Goal: Information Seeking & Learning: Compare options

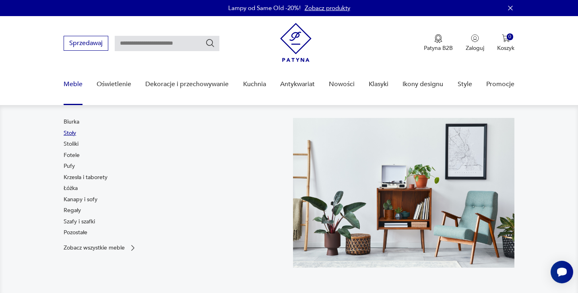
click at [72, 133] on link "Stoły" at bounding box center [70, 133] width 12 height 8
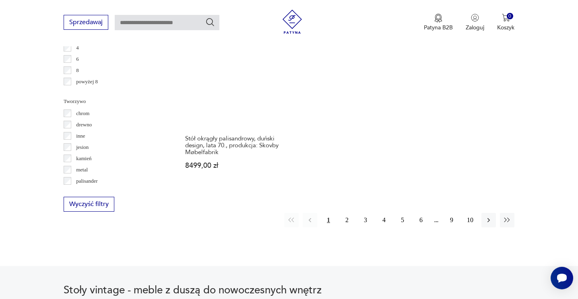
scroll to position [1219, 0]
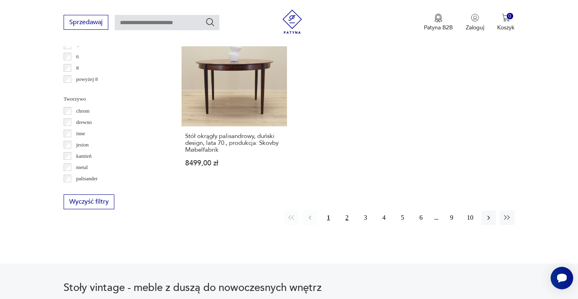
click at [347, 210] on button "2" at bounding box center [346, 217] width 14 height 14
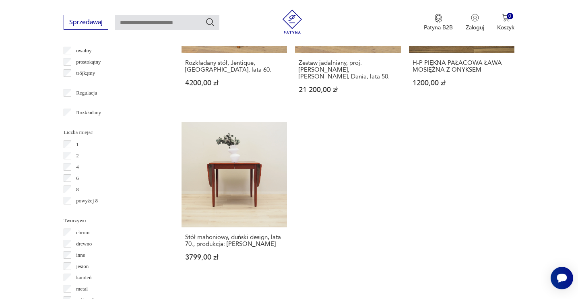
scroll to position [1191, 0]
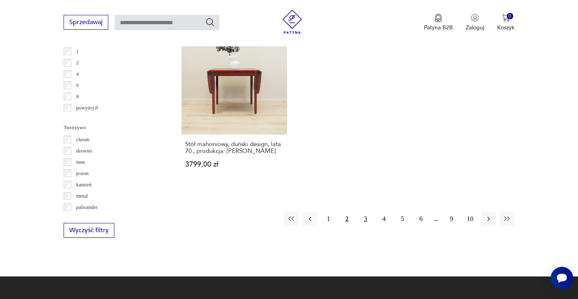
click at [367, 212] on button "3" at bounding box center [365, 219] width 14 height 14
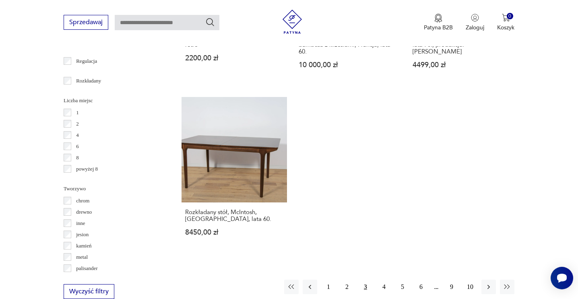
scroll to position [1129, 0]
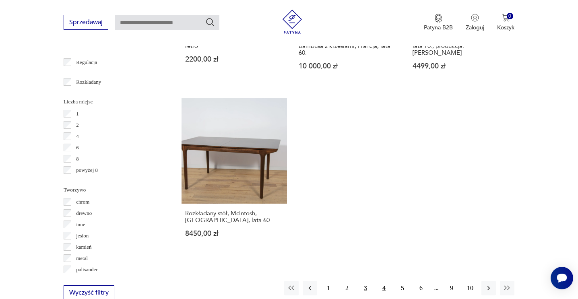
click at [384, 281] on button "4" at bounding box center [383, 288] width 14 height 14
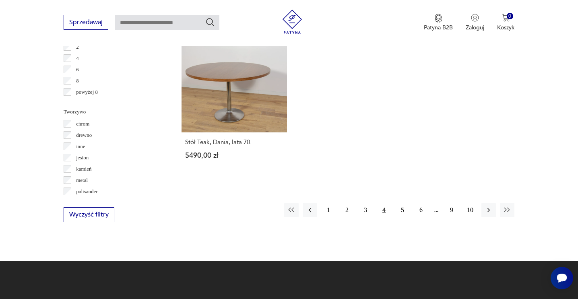
scroll to position [1206, 0]
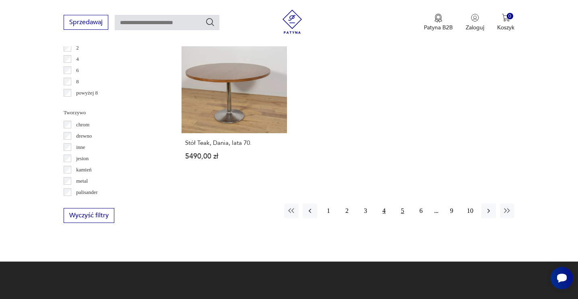
click at [408, 206] on button "5" at bounding box center [402, 211] width 14 height 14
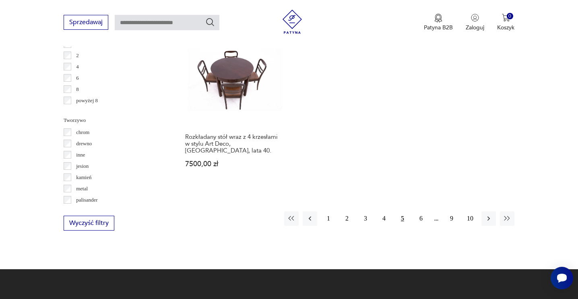
scroll to position [1198, 0]
click at [424, 211] on button "6" at bounding box center [420, 218] width 14 height 14
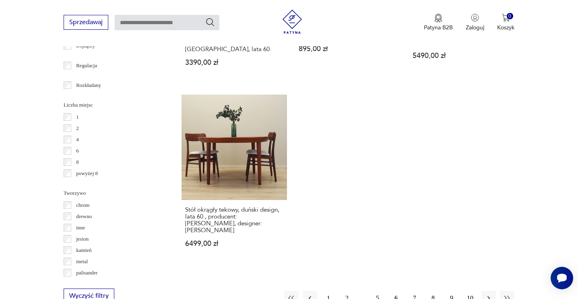
scroll to position [1137, 0]
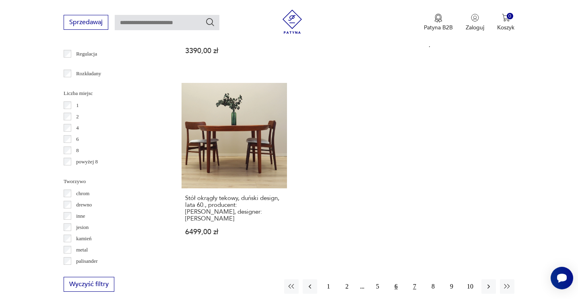
click at [409, 279] on button "7" at bounding box center [414, 286] width 14 height 14
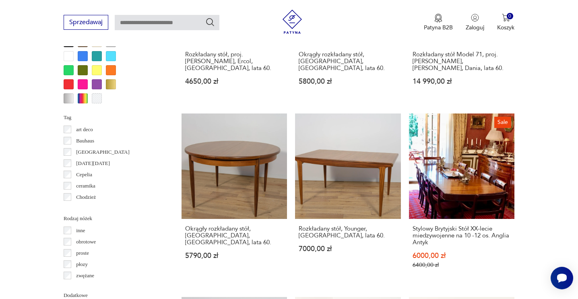
scroll to position [766, 0]
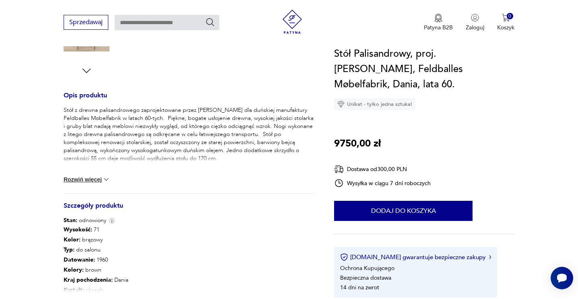
scroll to position [292, 0]
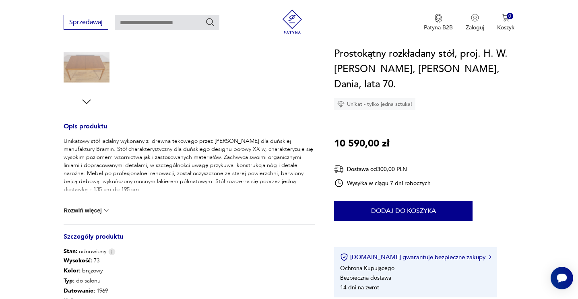
scroll to position [259, 0]
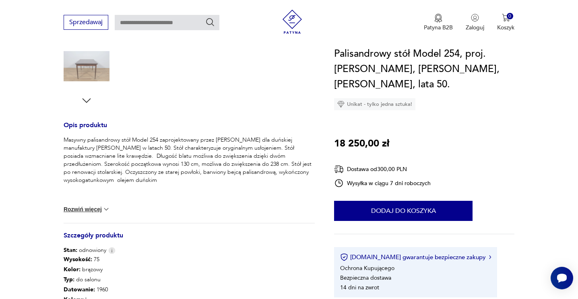
scroll to position [265, 0]
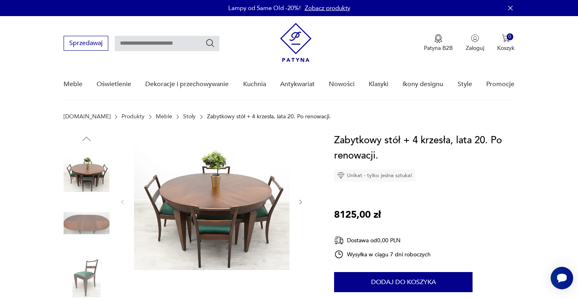
click at [95, 228] on img at bounding box center [87, 223] width 46 height 46
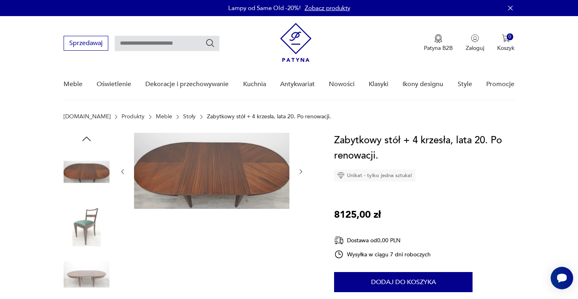
click at [85, 228] on img at bounding box center [87, 223] width 46 height 46
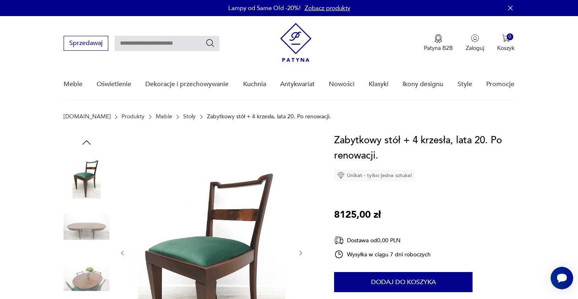
click at [89, 269] on img at bounding box center [87, 278] width 46 height 46
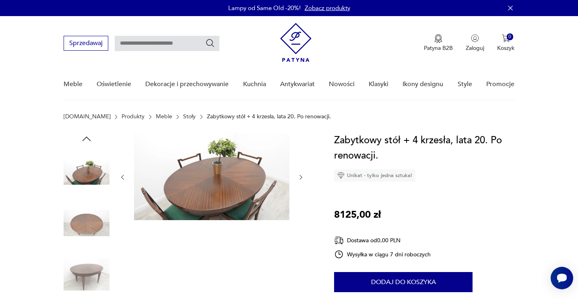
click at [89, 269] on img at bounding box center [87, 274] width 46 height 46
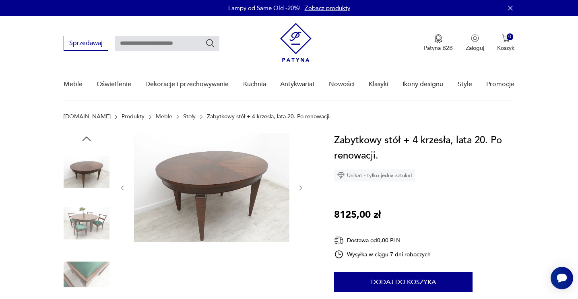
click at [89, 269] on img at bounding box center [87, 274] width 46 height 46
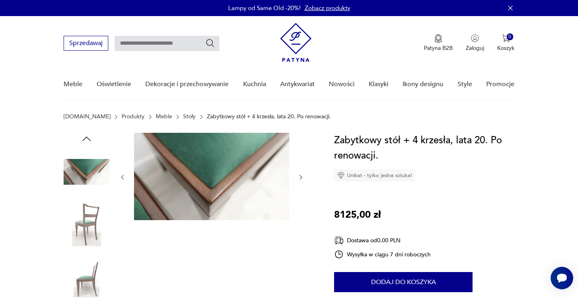
click at [89, 269] on img at bounding box center [87, 274] width 46 height 46
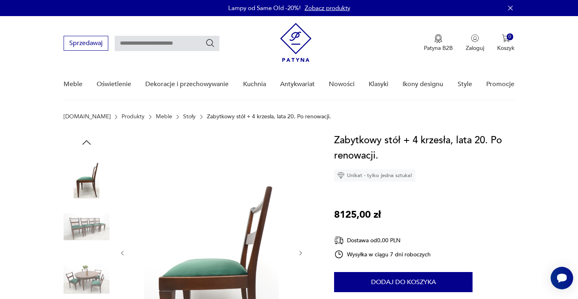
click at [89, 269] on img at bounding box center [87, 278] width 46 height 46
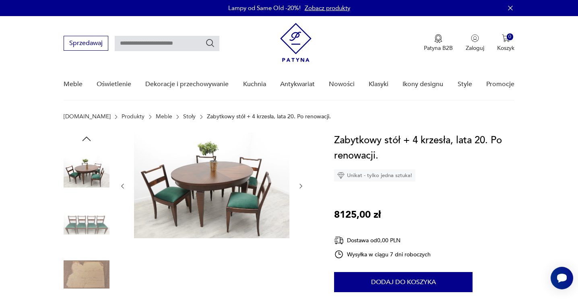
click at [89, 269] on img at bounding box center [87, 274] width 46 height 46
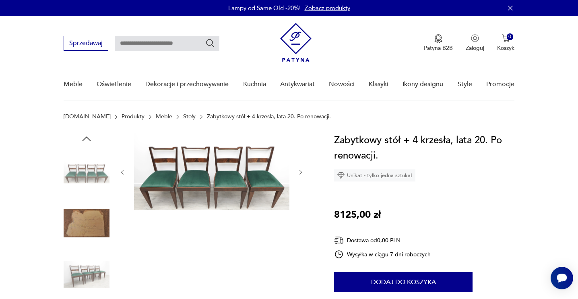
click at [89, 269] on img at bounding box center [87, 274] width 46 height 46
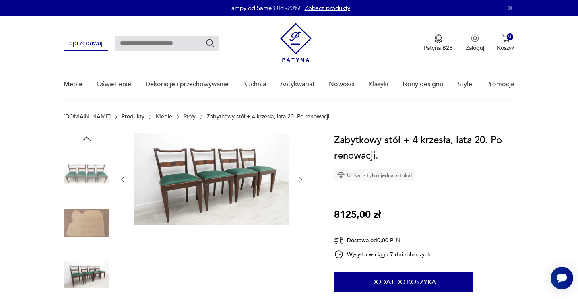
click at [89, 269] on img at bounding box center [87, 274] width 46 height 46
click at [101, 219] on img at bounding box center [87, 223] width 46 height 46
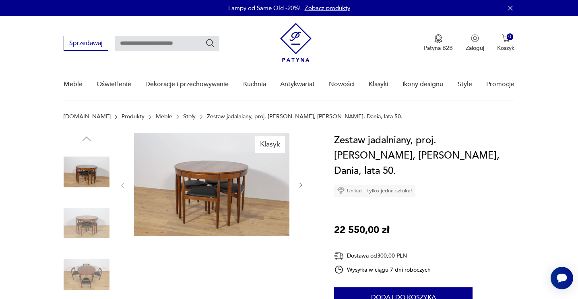
click at [103, 218] on img at bounding box center [87, 223] width 46 height 46
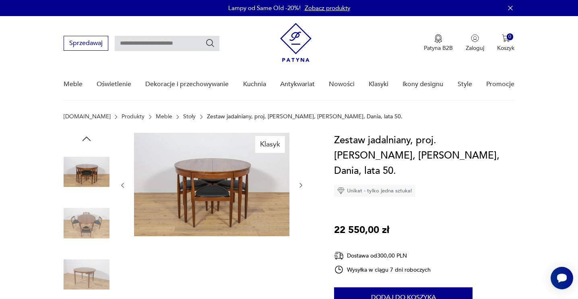
click at [94, 223] on img at bounding box center [87, 223] width 46 height 46
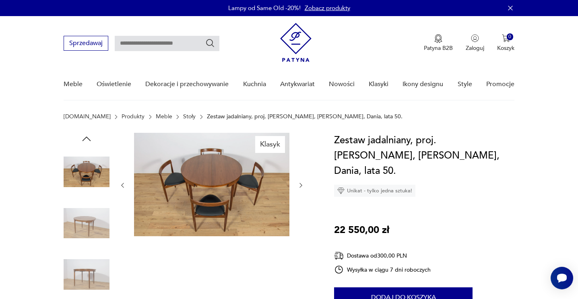
click at [94, 223] on img at bounding box center [87, 223] width 46 height 46
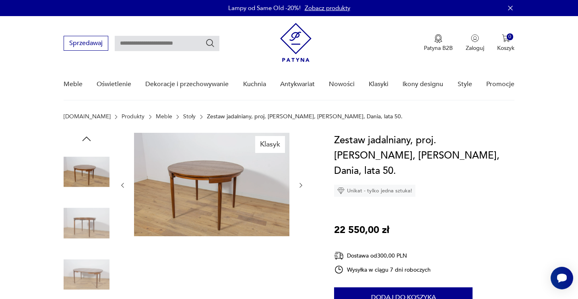
click at [92, 229] on img at bounding box center [87, 223] width 46 height 46
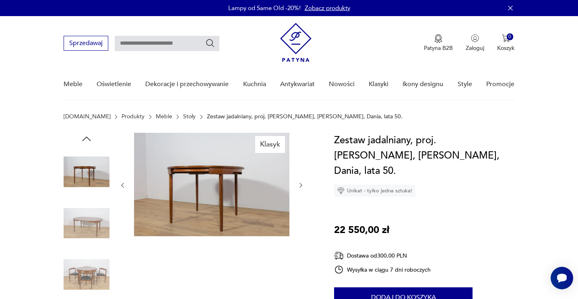
click at [92, 229] on img at bounding box center [87, 223] width 46 height 46
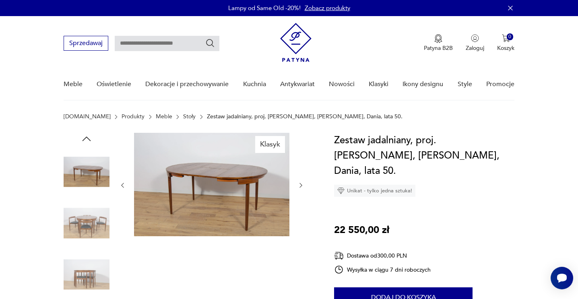
click at [94, 243] on img at bounding box center [87, 223] width 46 height 46
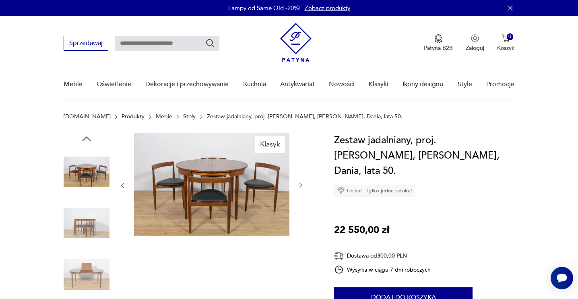
click at [87, 233] on img at bounding box center [87, 223] width 46 height 46
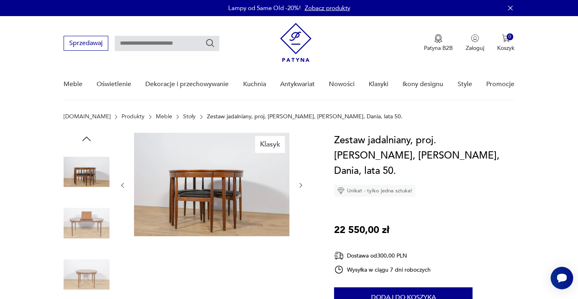
click at [84, 232] on img at bounding box center [87, 223] width 46 height 46
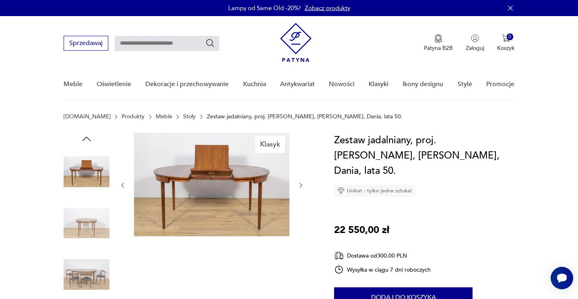
click at [87, 241] on img at bounding box center [87, 223] width 46 height 46
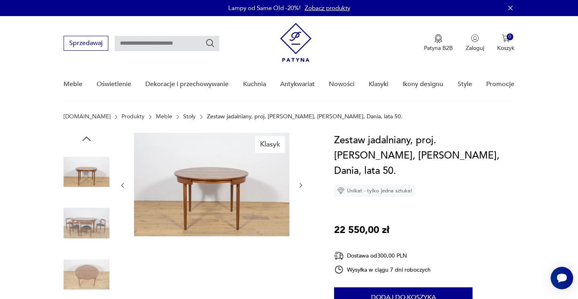
click at [87, 241] on img at bounding box center [87, 223] width 46 height 46
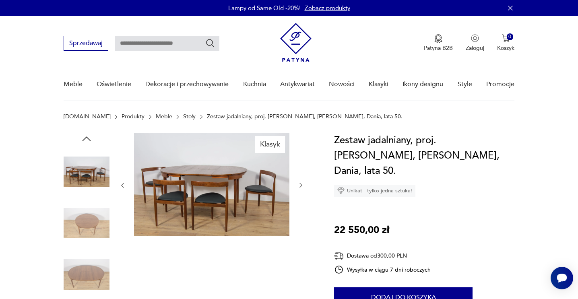
click at [90, 251] on div at bounding box center [87, 249] width 46 height 201
click at [97, 273] on img at bounding box center [87, 274] width 46 height 46
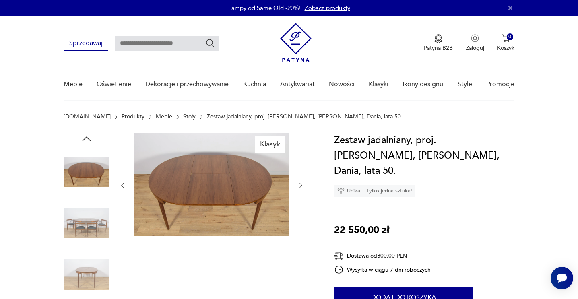
click at [100, 280] on img at bounding box center [87, 274] width 46 height 46
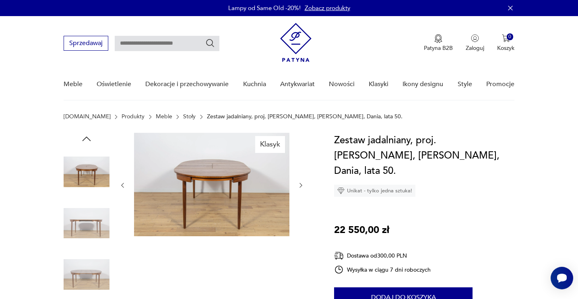
click at [100, 280] on img at bounding box center [87, 274] width 46 height 46
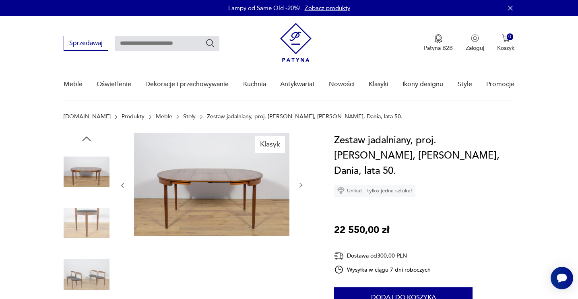
click at [101, 282] on img at bounding box center [87, 274] width 46 height 46
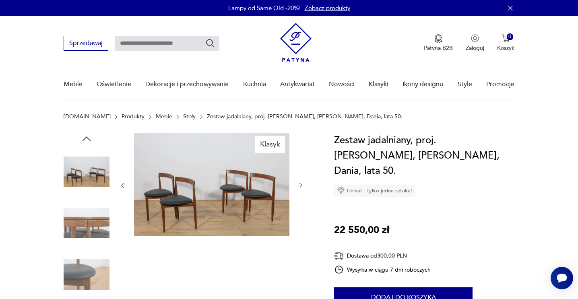
click at [101, 282] on img at bounding box center [87, 274] width 46 height 46
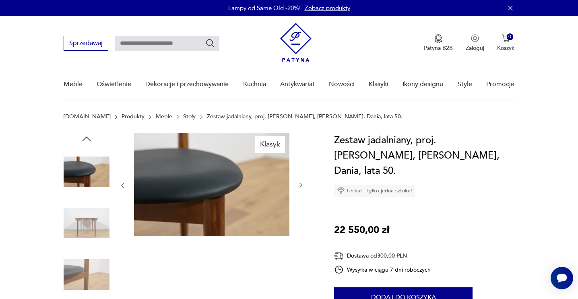
click at [91, 280] on img at bounding box center [87, 274] width 46 height 46
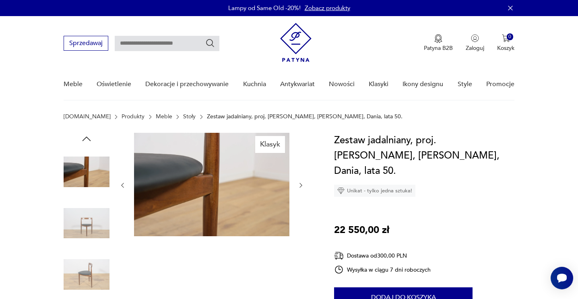
click at [91, 280] on img at bounding box center [87, 274] width 46 height 46
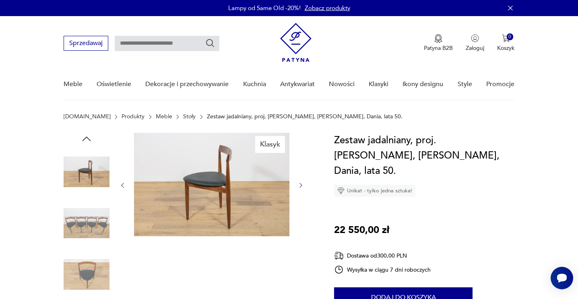
click at [91, 280] on img at bounding box center [87, 274] width 46 height 46
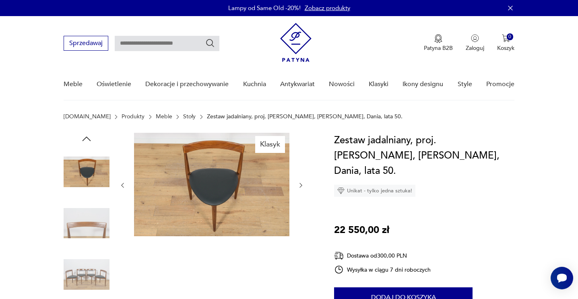
click at [91, 280] on img at bounding box center [87, 274] width 46 height 46
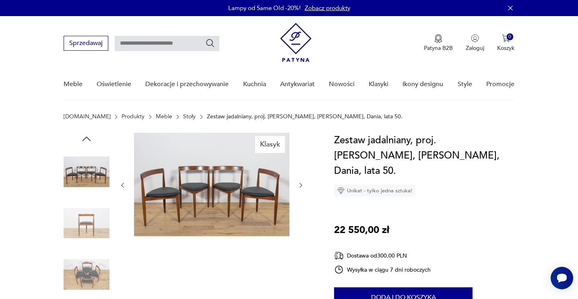
click at [91, 280] on img at bounding box center [87, 274] width 46 height 46
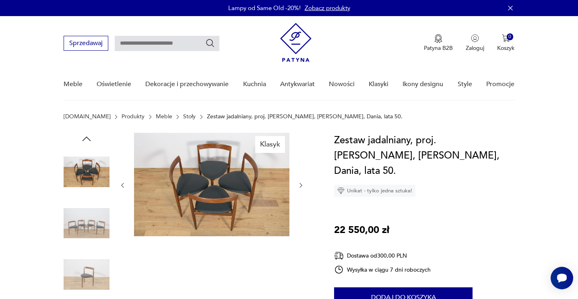
click at [91, 280] on img at bounding box center [87, 274] width 46 height 46
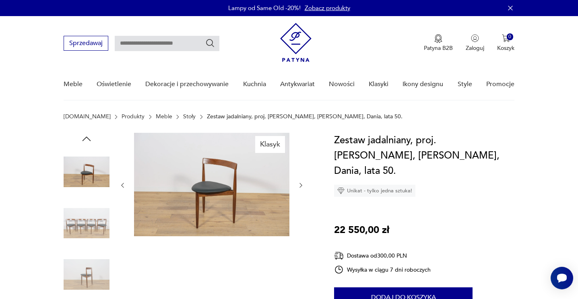
click at [91, 280] on img at bounding box center [87, 274] width 46 height 46
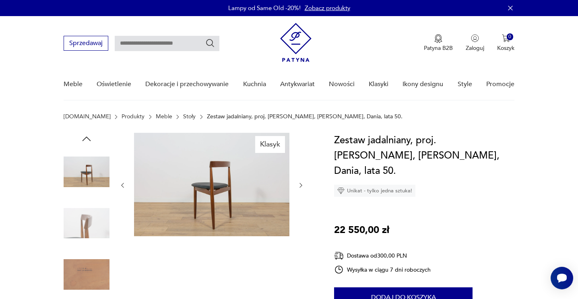
click at [91, 280] on img at bounding box center [87, 274] width 46 height 46
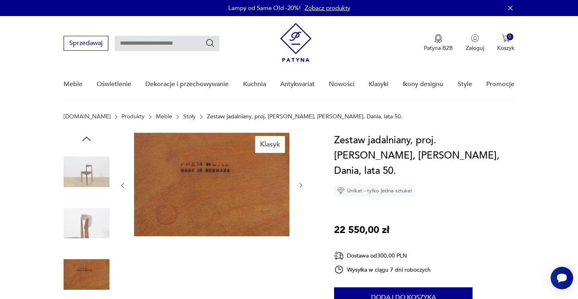
click at [91, 281] on img at bounding box center [87, 274] width 46 height 46
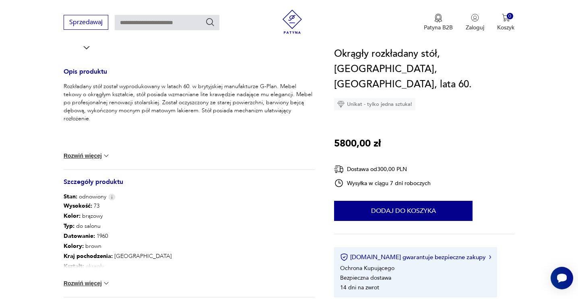
scroll to position [306, 0]
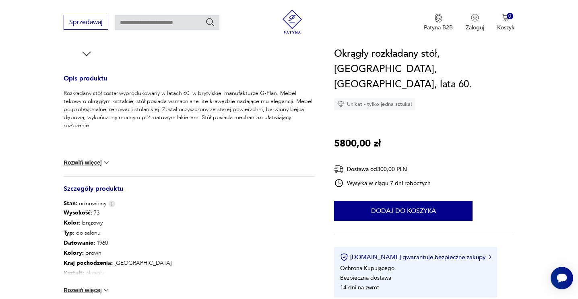
click at [101, 291] on button "Rozwiń więcej" at bounding box center [87, 290] width 47 height 8
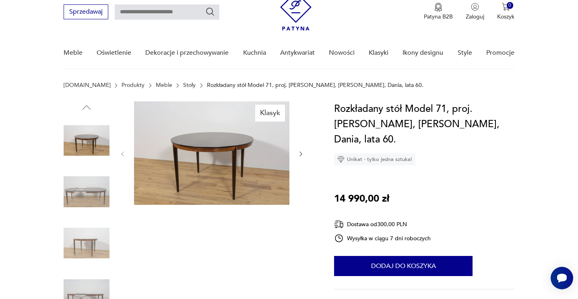
scroll to position [31, 0]
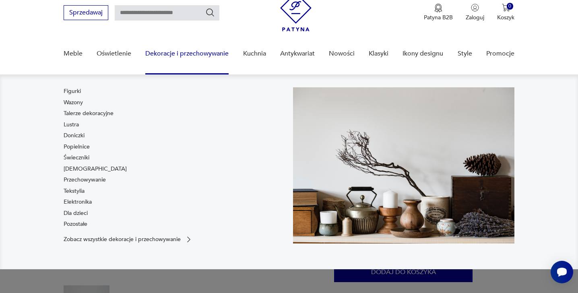
click at [223, 134] on div "Figurki Wazony Talerze dekoracyjne Lustra Doniczki Popielnice Świeczniki Bibelo…" at bounding box center [174, 159] width 221 height 144
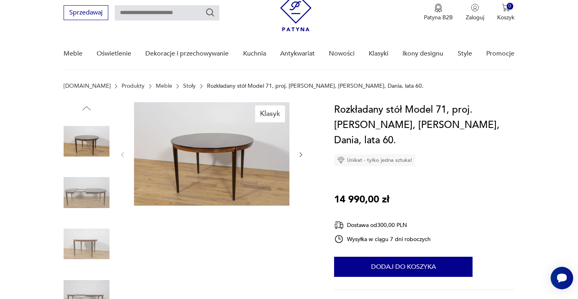
click at [103, 197] on img at bounding box center [87, 193] width 46 height 46
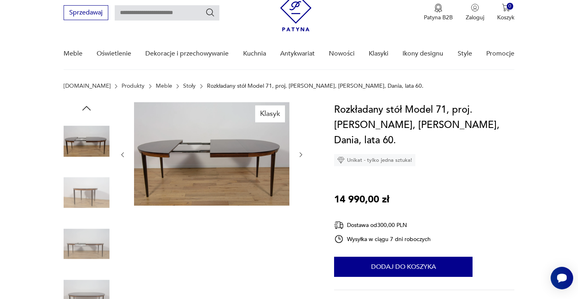
click at [94, 237] on img at bounding box center [87, 244] width 46 height 46
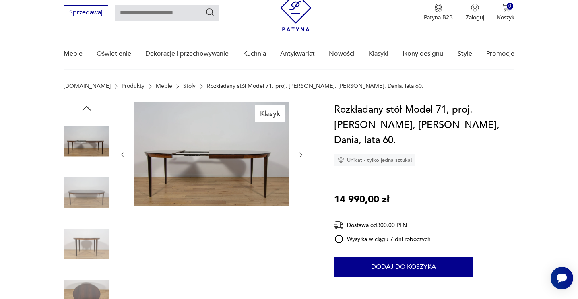
click at [94, 237] on img at bounding box center [87, 244] width 46 height 46
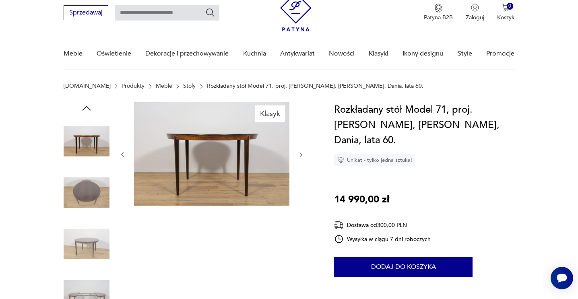
click at [88, 146] on img at bounding box center [87, 141] width 46 height 46
click at [89, 197] on img at bounding box center [87, 193] width 46 height 46
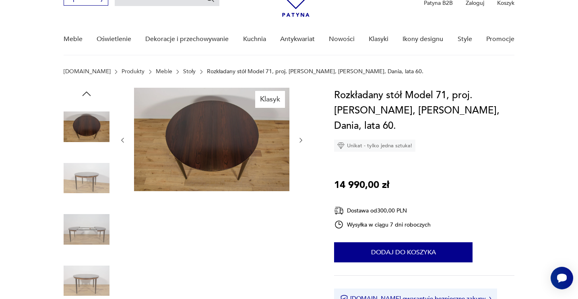
scroll to position [47, 0]
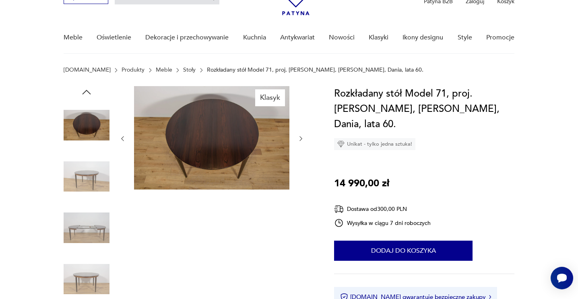
click at [91, 224] on img at bounding box center [87, 228] width 46 height 46
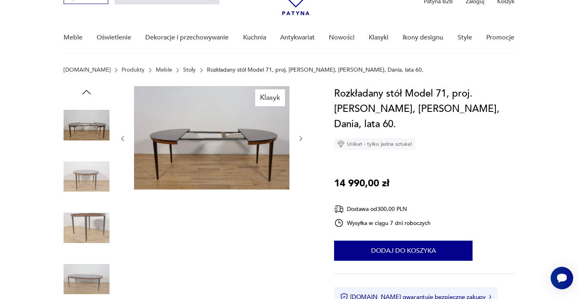
click at [90, 189] on img at bounding box center [87, 177] width 46 height 46
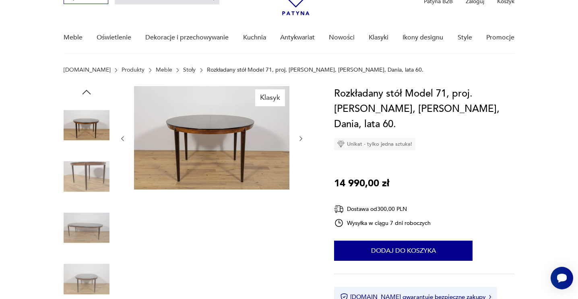
click at [90, 189] on img at bounding box center [87, 177] width 46 height 46
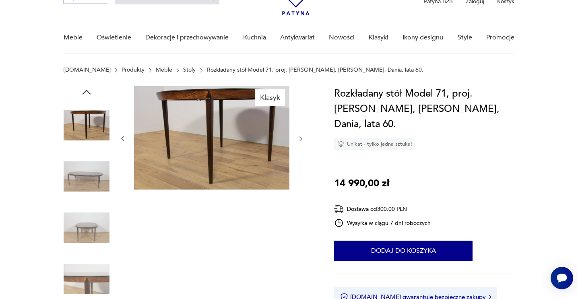
click at [88, 179] on img at bounding box center [87, 177] width 46 height 46
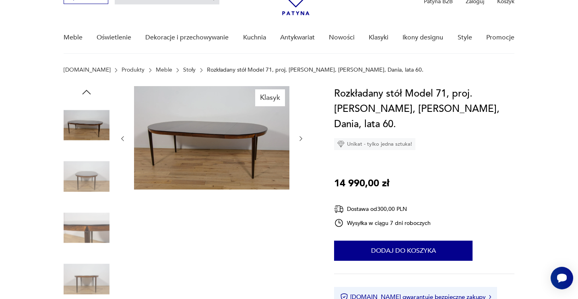
click at [86, 195] on img at bounding box center [87, 177] width 46 height 46
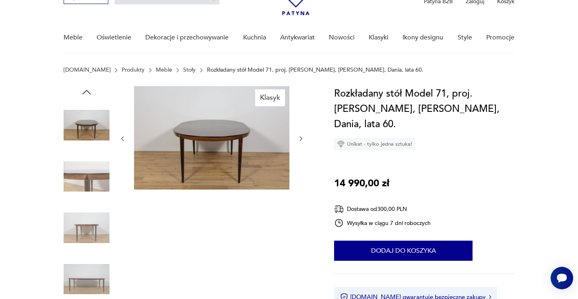
click at [86, 195] on img at bounding box center [87, 177] width 46 height 46
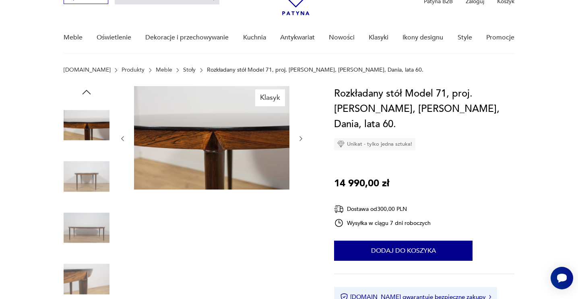
click at [86, 195] on img at bounding box center [87, 177] width 46 height 46
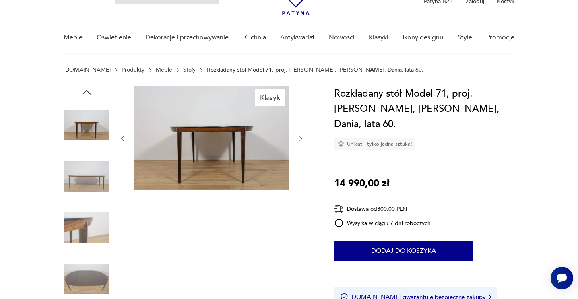
click at [86, 195] on img at bounding box center [87, 177] width 46 height 46
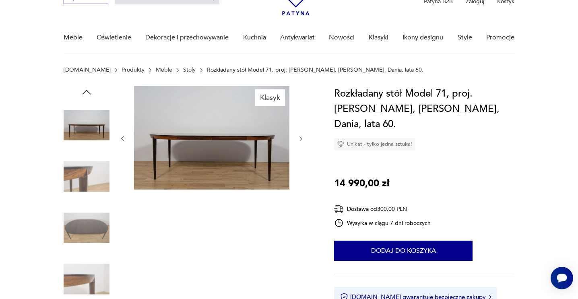
click at [86, 195] on img at bounding box center [87, 177] width 46 height 46
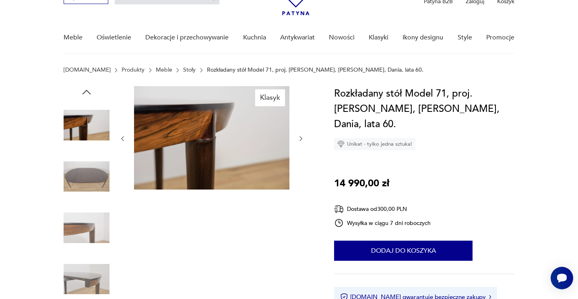
click at [86, 195] on img at bounding box center [87, 177] width 46 height 46
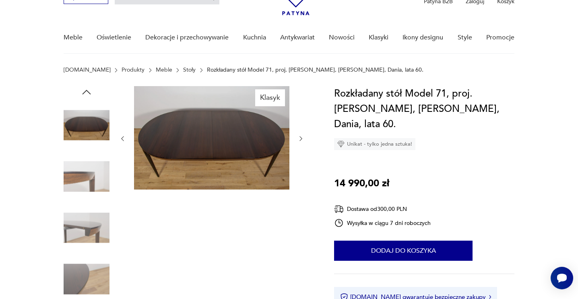
click at [86, 195] on img at bounding box center [87, 177] width 46 height 46
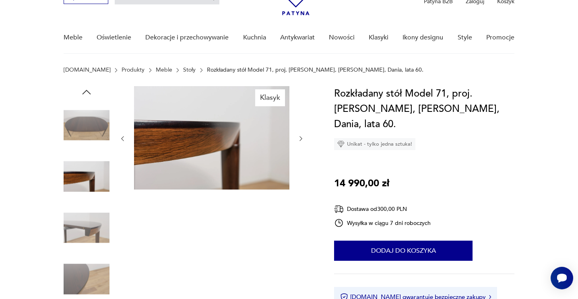
click at [86, 195] on img at bounding box center [87, 177] width 46 height 46
click at [82, 212] on img at bounding box center [87, 228] width 46 height 46
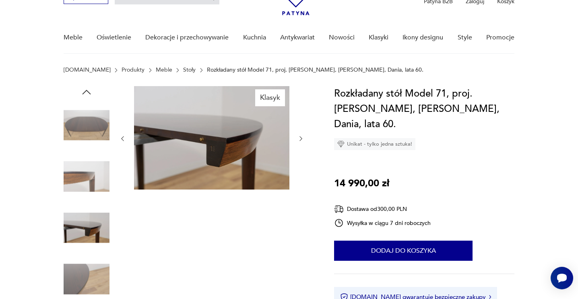
click at [94, 253] on div at bounding box center [87, 202] width 46 height 201
click at [98, 271] on img at bounding box center [87, 279] width 46 height 46
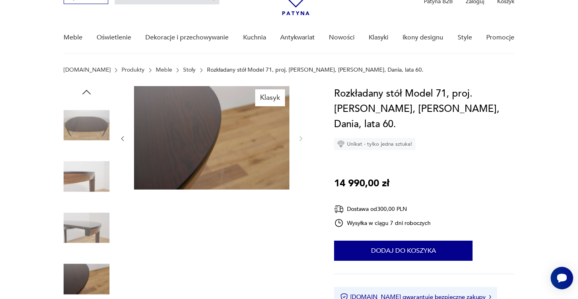
click at [98, 271] on img at bounding box center [87, 279] width 46 height 46
click at [87, 92] on icon "button" at bounding box center [86, 92] width 12 height 12
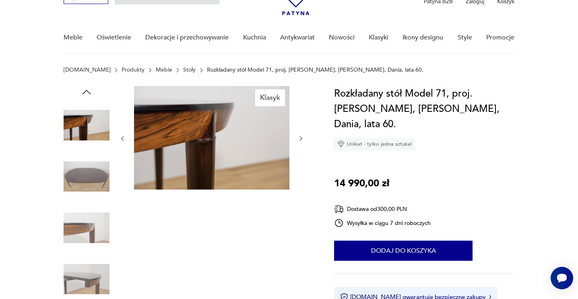
click at [87, 92] on icon "button" at bounding box center [86, 92] width 12 height 12
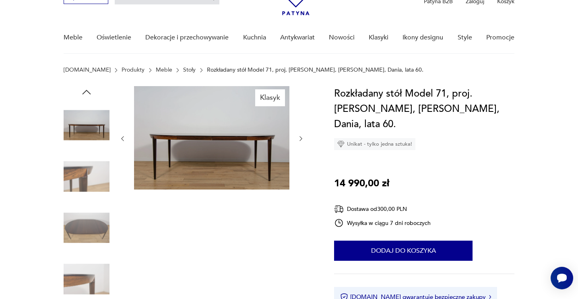
click at [87, 92] on icon "button" at bounding box center [86, 92] width 12 height 12
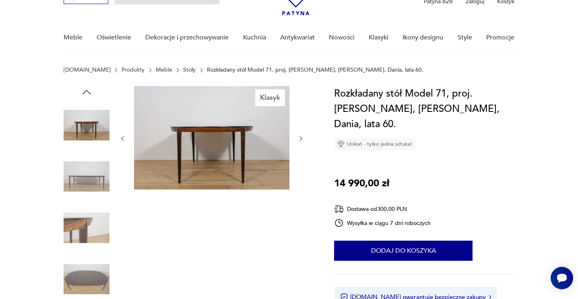
click at [87, 92] on icon "button" at bounding box center [86, 92] width 12 height 12
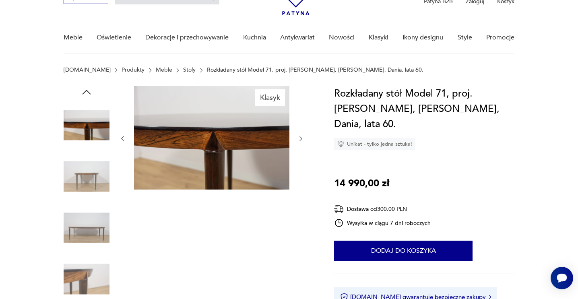
click at [87, 92] on icon "button" at bounding box center [86, 92] width 12 height 12
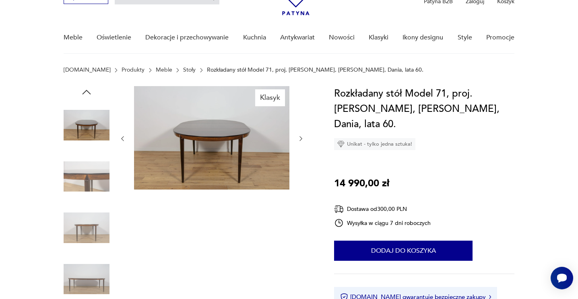
click at [87, 92] on icon "button" at bounding box center [86, 92] width 12 height 12
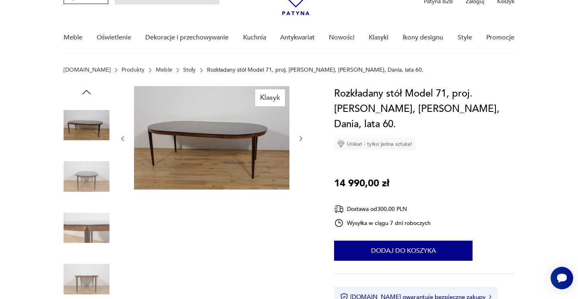
click at [87, 92] on icon "button" at bounding box center [86, 92] width 12 height 12
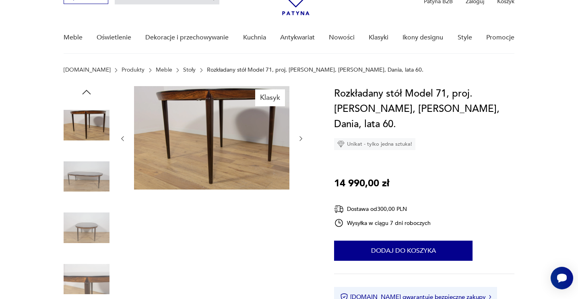
click at [87, 92] on icon "button" at bounding box center [86, 92] width 12 height 12
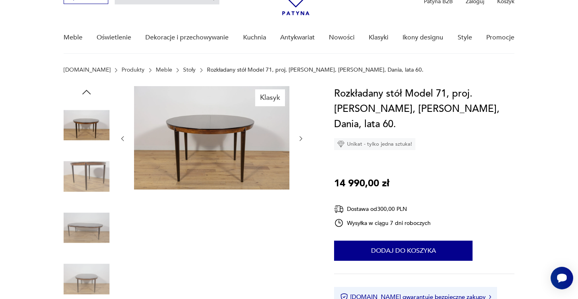
click at [87, 92] on icon "button" at bounding box center [86, 92] width 12 height 12
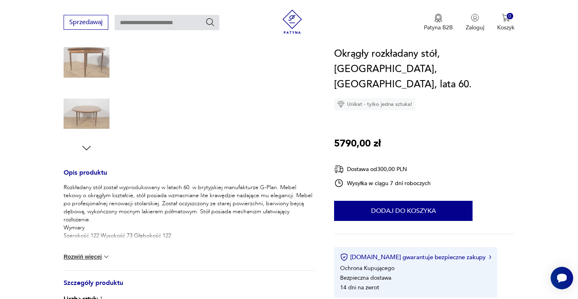
scroll to position [242, 0]
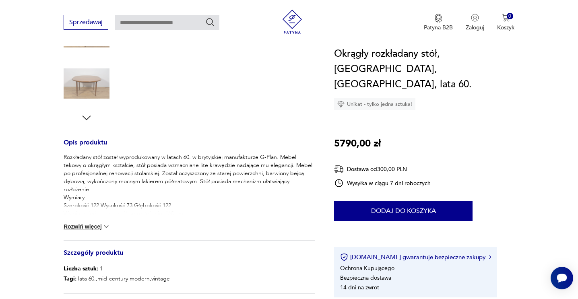
click at [105, 226] on img at bounding box center [106, 226] width 8 height 8
